Goal: Find specific page/section: Find specific page/section

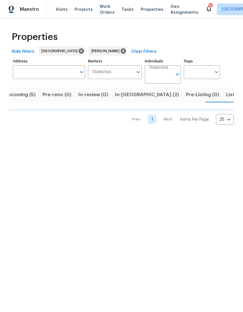
scroll to position [0, 9]
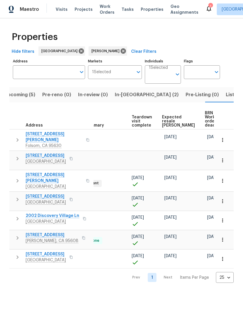
scroll to position [0, 126]
click at [171, 116] on span "Expected resale [PERSON_NAME]" at bounding box center [178, 121] width 33 height 12
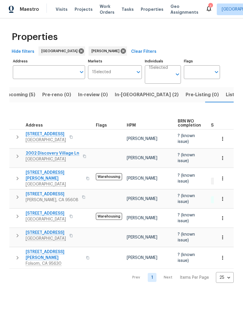
click at [226, 92] on span "Listed (8)" at bounding box center [237, 95] width 22 height 8
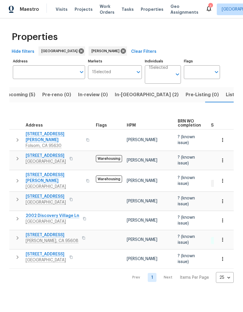
click at [226, 96] on span "Listed (8)" at bounding box center [237, 95] width 22 height 8
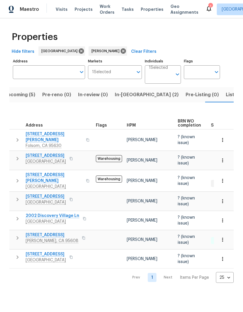
click at [226, 97] on span "Listed (8)" at bounding box center [237, 95] width 22 height 8
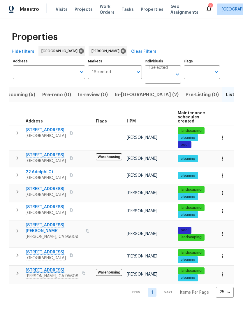
click at [75, 136] on button "button" at bounding box center [71, 133] width 7 height 8
click at [75, 134] on button "button" at bounding box center [71, 133] width 7 height 8
